Goal: Use online tool/utility: Utilize a website feature to perform a specific function

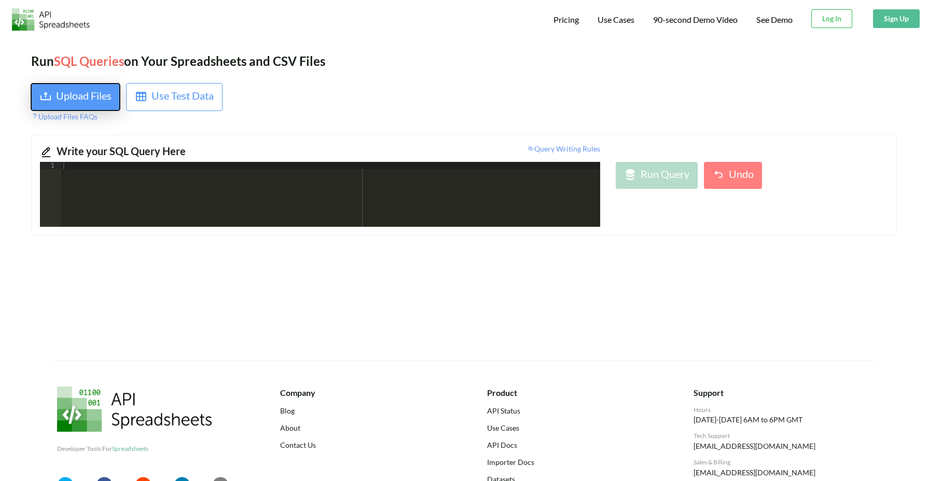
click at [94, 97] on div "Upload Files" at bounding box center [83, 97] width 55 height 19
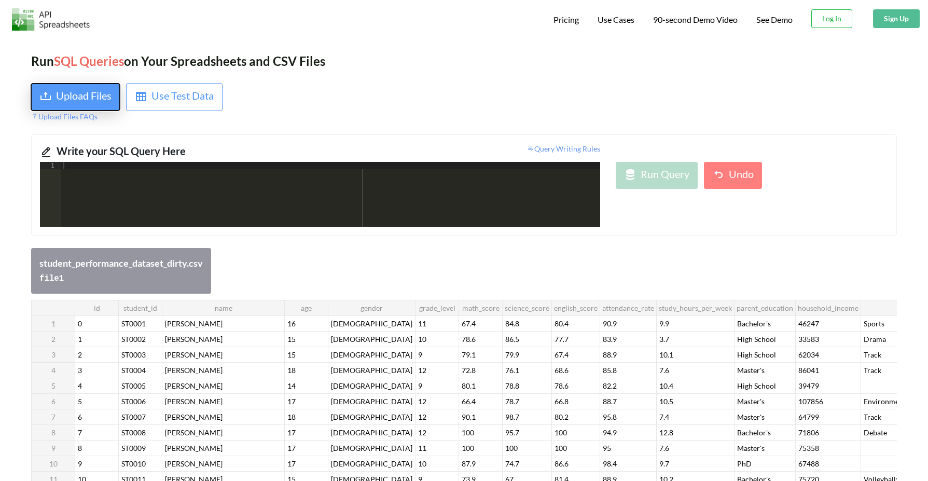
click at [106, 93] on div "Upload Files" at bounding box center [83, 97] width 55 height 19
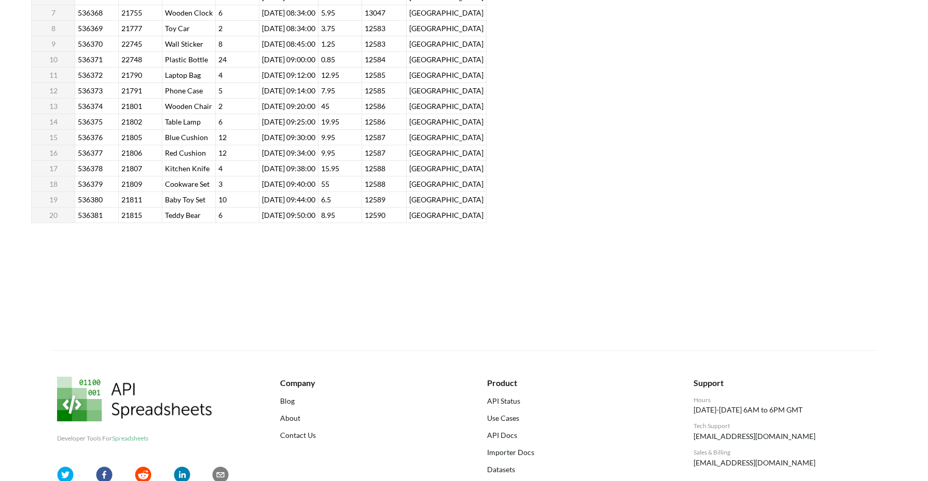
scroll to position [402, 0]
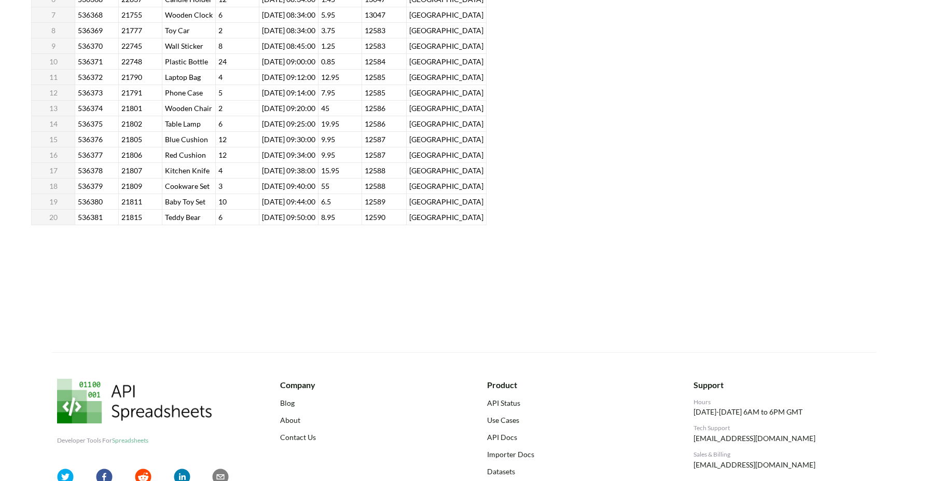
drag, startPoint x: 549, startPoint y: 320, endPoint x: 548, endPoint y: 351, distance: 31.1
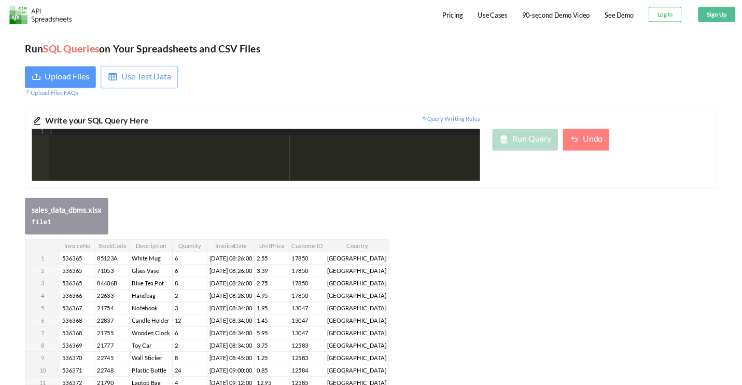
scroll to position [0, 0]
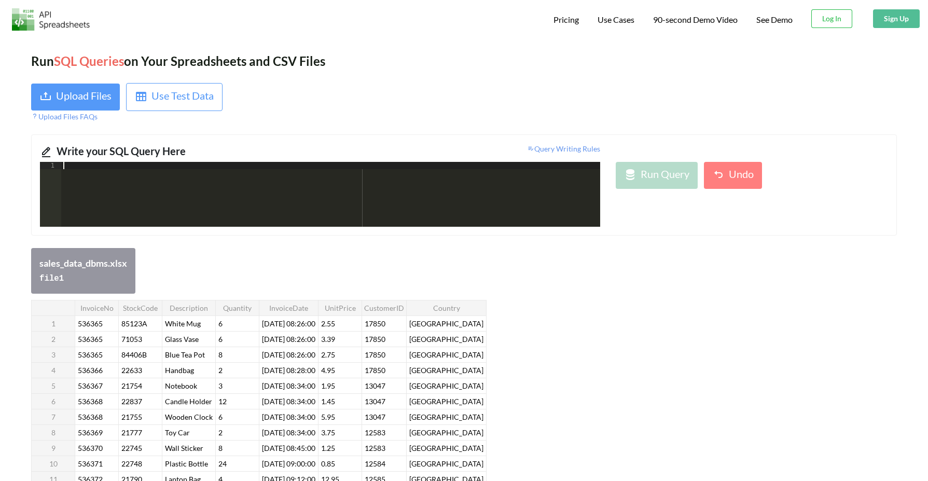
click at [151, 201] on div at bounding box center [330, 201] width 539 height 79
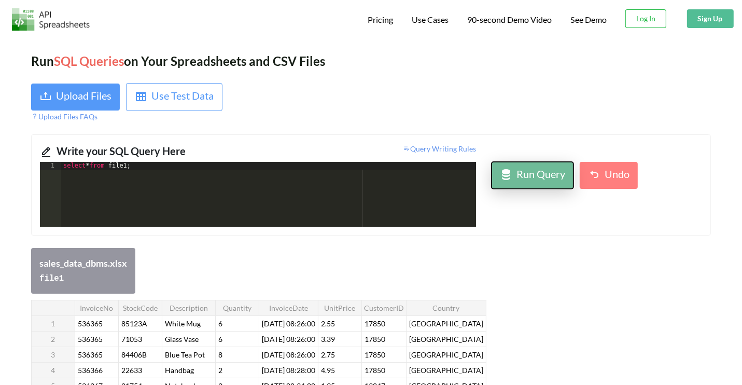
click at [539, 177] on div "Run Query" at bounding box center [540, 175] width 49 height 19
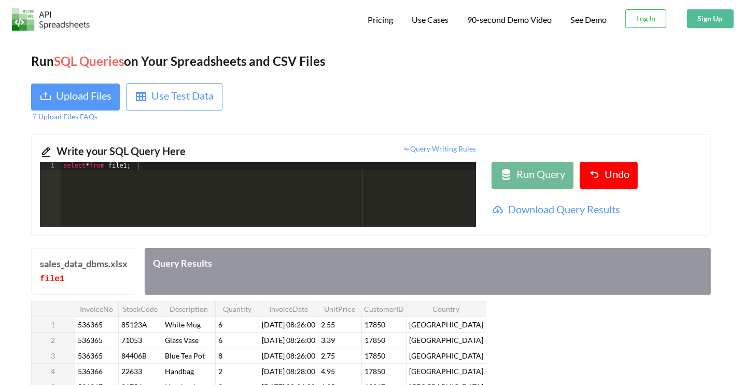
click at [163, 175] on div "select * from file1 ;" at bounding box center [268, 202] width 415 height 80
click at [131, 169] on div "select * from file1 ;" at bounding box center [268, 202] width 415 height 80
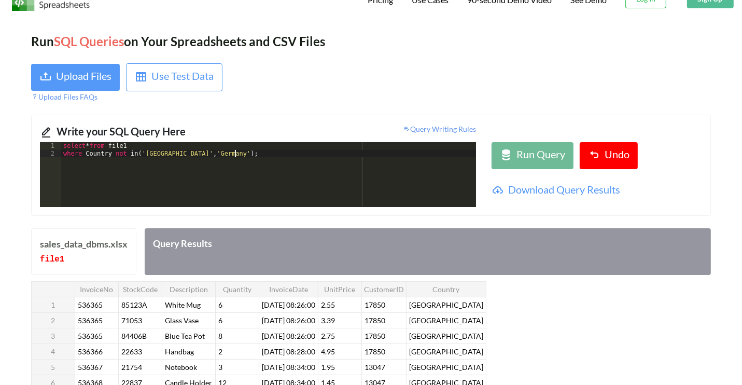
scroll to position [72, 0]
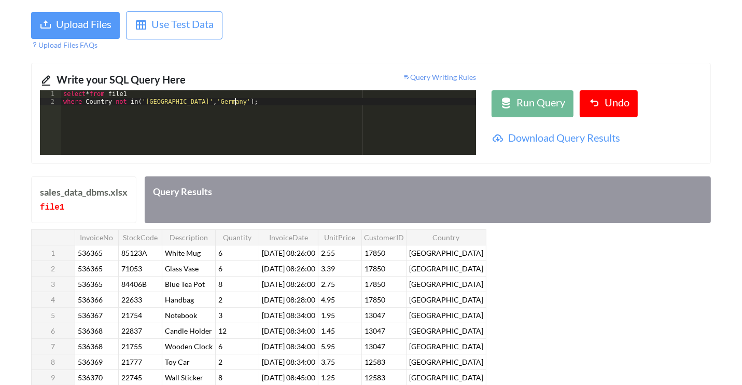
click at [262, 106] on div "select * from file1 where Country not in ( '[GEOGRAPHIC_DATA]' , '[GEOGRAPHIC_D…" at bounding box center [268, 130] width 415 height 80
click at [537, 101] on div "Run Query" at bounding box center [540, 103] width 49 height 19
drag, startPoint x: 371, startPoint y: 286, endPoint x: 369, endPoint y: 161, distance: 124.5
click at [369, 161] on div "Run SQL Queries on Your Spreadsheets and CSV Files Upload Files Use Test Data U…" at bounding box center [371, 270] width 742 height 610
click at [263, 103] on div "select * from file1 where Country not in ( '[GEOGRAPHIC_DATA]' , '[GEOGRAPHIC_D…" at bounding box center [268, 130] width 415 height 80
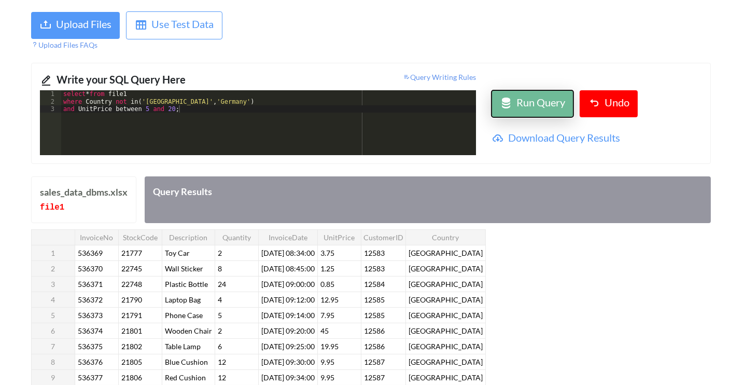
click at [535, 108] on div "Run Query" at bounding box center [540, 103] width 49 height 19
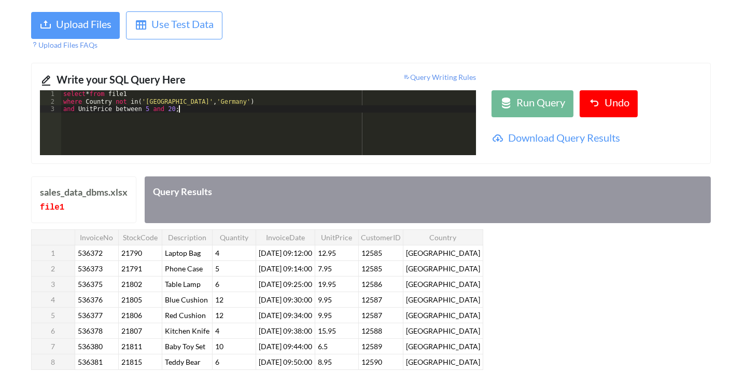
click at [192, 108] on div "select * from file1 where Country not in ( '[GEOGRAPHIC_DATA]' , '[GEOGRAPHIC_D…" at bounding box center [268, 130] width 415 height 80
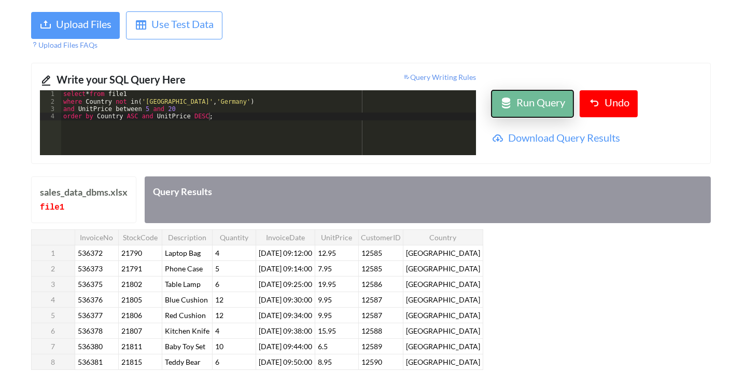
click at [547, 108] on div "Run Query" at bounding box center [540, 103] width 49 height 19
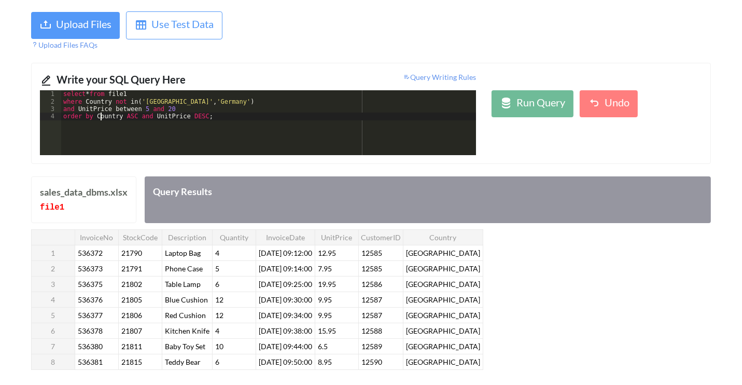
click at [100, 116] on div "select * from file1 where Country not in ( '[GEOGRAPHIC_DATA]' , '[GEOGRAPHIC_D…" at bounding box center [268, 130] width 415 height 80
click at [237, 115] on div "select * from file1 where Country not in ( '[GEOGRAPHIC_DATA]' , '[GEOGRAPHIC_D…" at bounding box center [268, 130] width 415 height 80
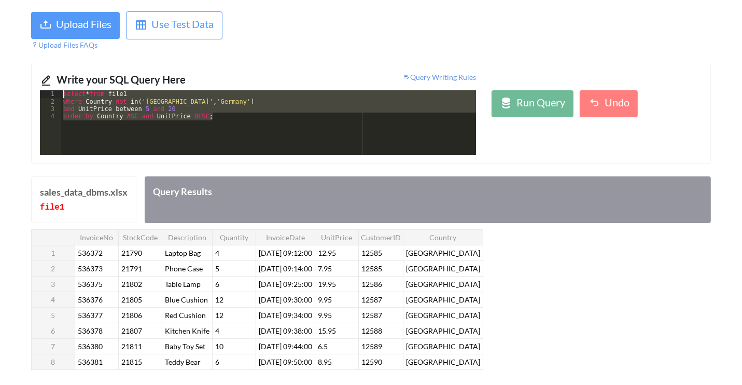
drag, startPoint x: 222, startPoint y: 120, endPoint x: 59, endPoint y: 91, distance: 165.8
click at [59, 91] on div "1 2 3 4 select * from file1 where Country not in ( '[GEOGRAPHIC_DATA]' , '[GEOG…" at bounding box center [258, 122] width 436 height 65
click at [126, 114] on div "select * from file1 where Country not in ( '[GEOGRAPHIC_DATA]' , '[GEOGRAPHIC_D…" at bounding box center [268, 122] width 415 height 65
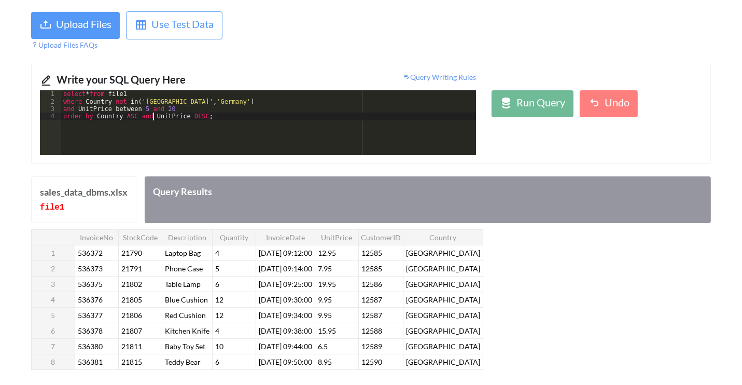
click at [153, 115] on div "select * from file1 where Country not in ( '[GEOGRAPHIC_DATA]' , '[GEOGRAPHIC_D…" at bounding box center [268, 130] width 415 height 80
click at [530, 103] on div "Run Query" at bounding box center [540, 103] width 49 height 19
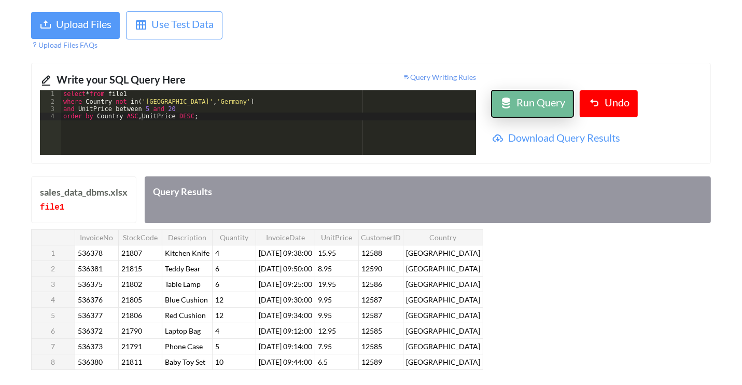
click at [516, 106] on div "Run Query" at bounding box center [540, 103] width 49 height 19
click at [241, 116] on div "select * from file1 where Country not in ( '[GEOGRAPHIC_DATA]' , '[GEOGRAPHIC_D…" at bounding box center [268, 130] width 415 height 80
click at [187, 109] on div "select * from file1 where Country not in ( '[GEOGRAPHIC_DATA]' , '[GEOGRAPHIC_D…" at bounding box center [268, 130] width 415 height 80
click at [528, 92] on button "Run Query" at bounding box center [532, 103] width 82 height 27
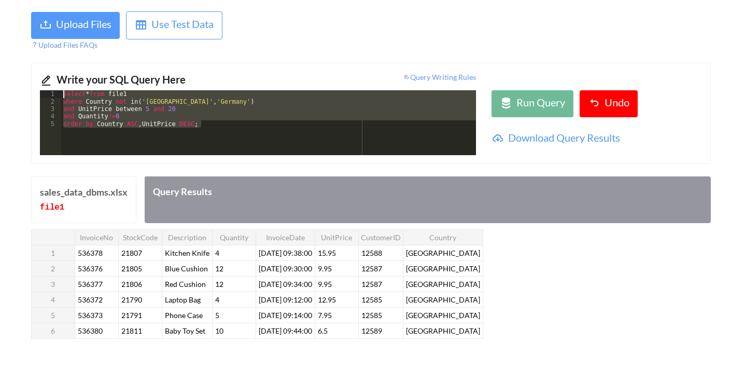
drag, startPoint x: 208, startPoint y: 123, endPoint x: 50, endPoint y: 94, distance: 160.8
click at [50, 94] on div "1 2 3 4 5 select * from file1 where Country not in ( '[GEOGRAPHIC_DATA]' , '[GE…" at bounding box center [258, 122] width 436 height 65
click at [204, 119] on div "select * from file1 where Country not in ( '[GEOGRAPHIC_DATA]' , '[GEOGRAPHIC_D…" at bounding box center [268, 122] width 415 height 65
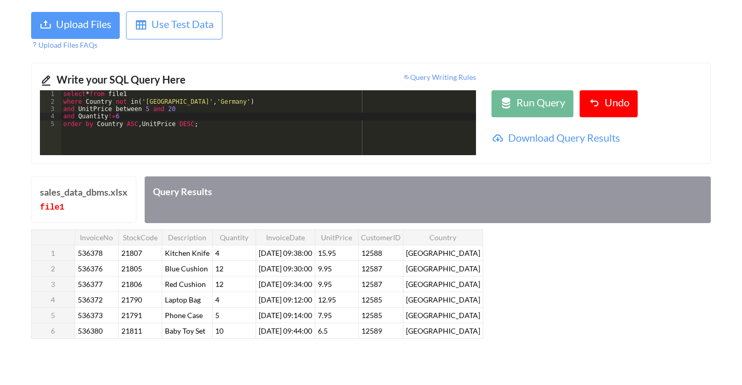
click at [124, 124] on div "select * from file1 where Country not in ( '[GEOGRAPHIC_DATA]' , '[GEOGRAPHIC_D…" at bounding box center [268, 130] width 415 height 80
drag, startPoint x: 214, startPoint y: 122, endPoint x: 154, endPoint y: 127, distance: 59.8
click at [154, 127] on div "select * from file1 where Country not in ( '[GEOGRAPHIC_DATA]' , '[GEOGRAPHIC_D…" at bounding box center [268, 130] width 415 height 80
click at [158, 124] on div "select * from file1 where Country not in ( '[GEOGRAPHIC_DATA]' , '[GEOGRAPHIC_D…" at bounding box center [268, 130] width 415 height 80
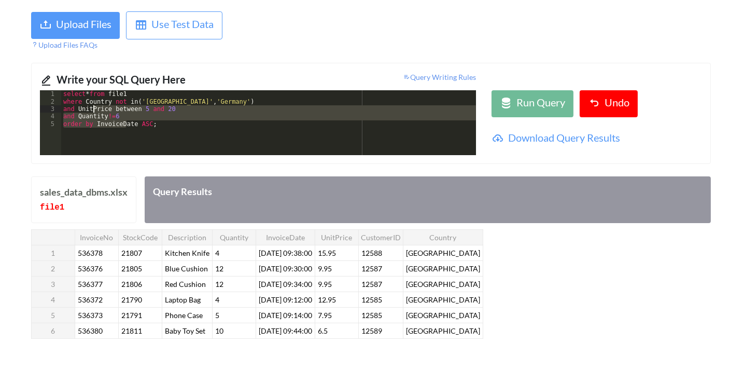
drag, startPoint x: 127, startPoint y: 120, endPoint x: 78, endPoint y: 103, distance: 51.6
click at [78, 103] on div "select * from file1 where Country not in ( '[GEOGRAPHIC_DATA]' , '[GEOGRAPHIC_D…" at bounding box center [268, 130] width 415 height 80
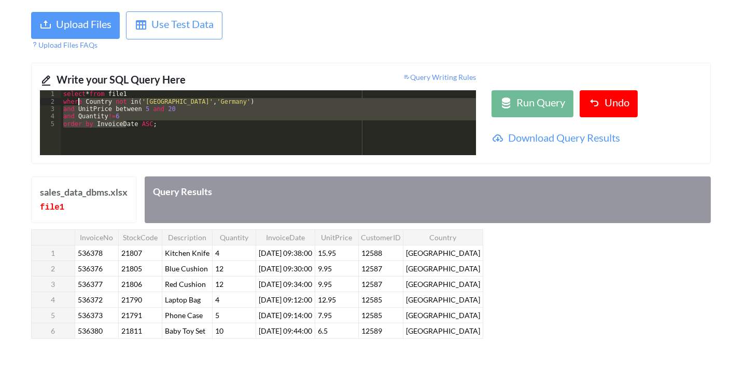
click at [123, 113] on div "select * from file1 where Country not in ( '[GEOGRAPHIC_DATA]' , '[GEOGRAPHIC_D…" at bounding box center [268, 122] width 415 height 65
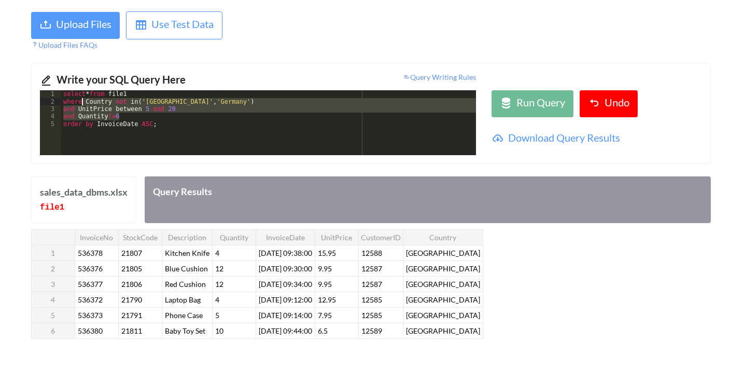
drag, startPoint x: 123, startPoint y: 113, endPoint x: 83, endPoint y: 102, distance: 42.0
click at [83, 102] on div "select * from file1 where Country not in ( '[GEOGRAPHIC_DATA]' , '[GEOGRAPHIC_D…" at bounding box center [268, 130] width 415 height 80
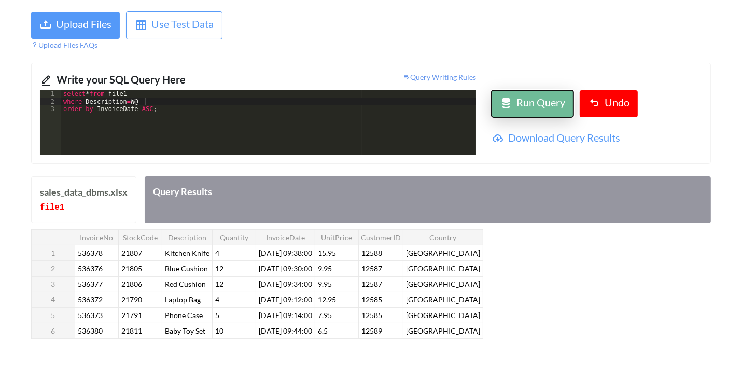
click at [537, 101] on div "Run Query" at bounding box center [540, 103] width 49 height 19
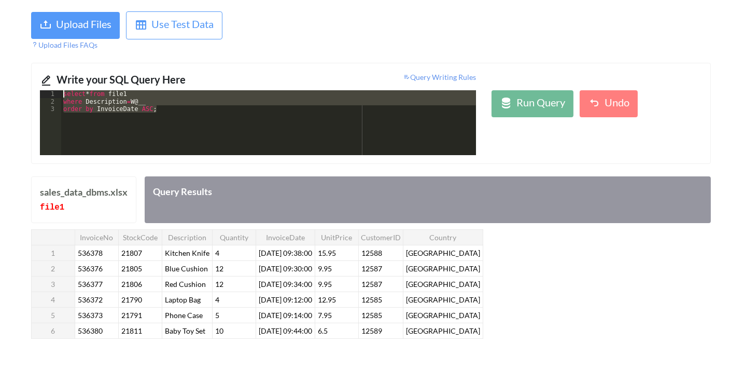
drag, startPoint x: 170, startPoint y: 110, endPoint x: 58, endPoint y: 84, distance: 114.9
click at [58, 84] on div "Write your SQL Query Here Query Writing Rules 1 2 3 select * from file1 where D…" at bounding box center [371, 113] width 680 height 101
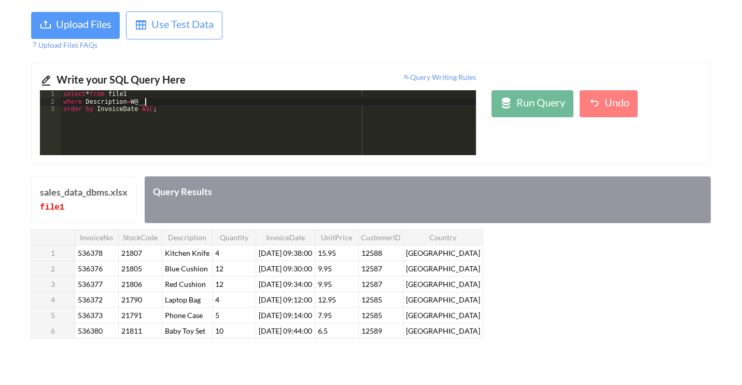
click at [165, 99] on div "select * from file1 where Description = W @ __ order by InvoiceDate ASC ;" at bounding box center [268, 130] width 415 height 80
click at [214, 112] on div "select * from file1 where Description LIKE 'W%@%' order by InvoiceDate ASC ;" at bounding box center [268, 130] width 415 height 80
click at [536, 97] on div "Run Query" at bounding box center [540, 103] width 49 height 19
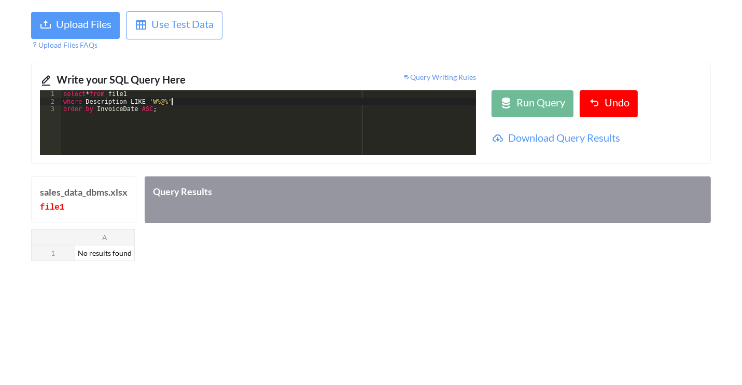
click at [191, 97] on div "select * from file1 where Description LIKE 'W%@%' order by InvoiceDate ASC ;" at bounding box center [268, 130] width 415 height 80
click at [167, 102] on div "select * from file1 where Description LIKE 'W%@%' order by InvoiceDate ASC ;" at bounding box center [268, 130] width 415 height 80
click at [200, 117] on div "select * from file1 where Description LIKE 'W%' order by InvoiceDate ASC ;" at bounding box center [268, 130] width 415 height 80
click at [530, 105] on div "Run Query" at bounding box center [540, 103] width 49 height 19
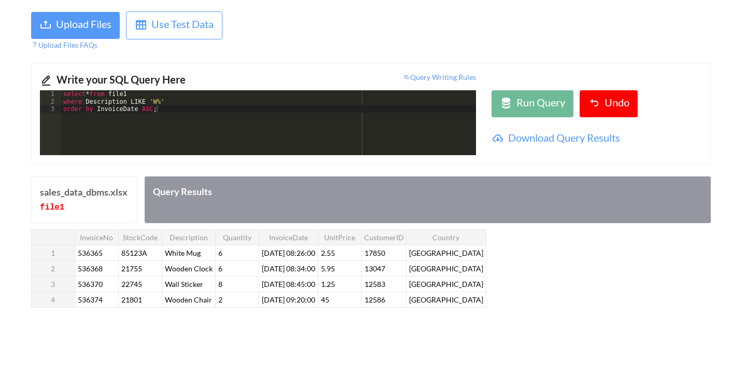
click at [298, 133] on div "select * from file1 where Description LIKE 'W%' order by InvoiceDate ASC ;" at bounding box center [268, 130] width 415 height 80
click at [184, 104] on div "select * from file1 where Description LIKE 'W%' order by InvoiceDate ASC ;" at bounding box center [268, 130] width 415 height 80
click at [207, 110] on div "select * from file1 where Description LIKE 'W%' and Country in ( '[GEOGRAPHIC_D…" at bounding box center [268, 130] width 415 height 80
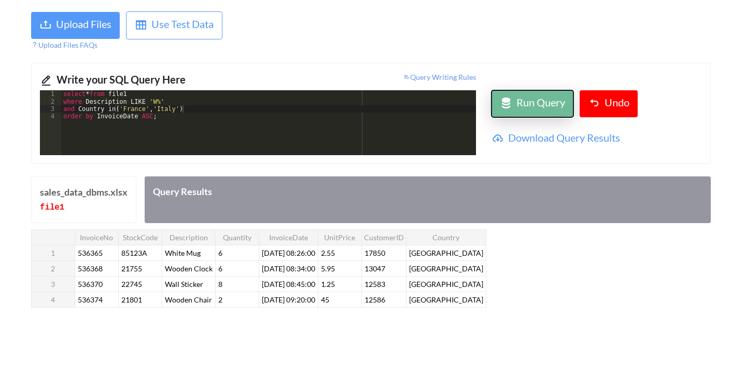
click at [537, 101] on div "Run Query" at bounding box center [540, 103] width 49 height 19
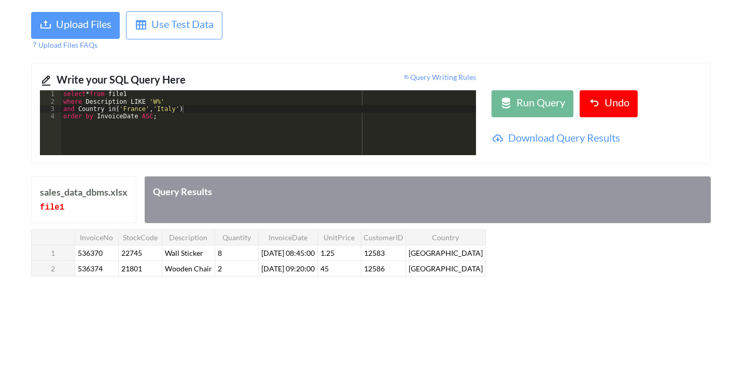
click at [506, 258] on div "InvoiceNo StockCode Description Quantity InvoiceDate UnitPrice CustomerID Count…" at bounding box center [371, 254] width 680 height 50
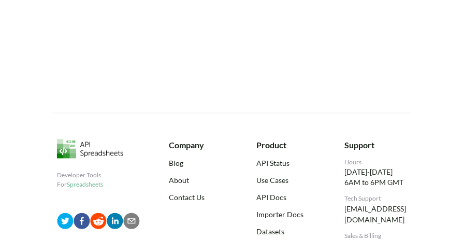
scroll to position [488, 0]
